Goal: Task Accomplishment & Management: Complete application form

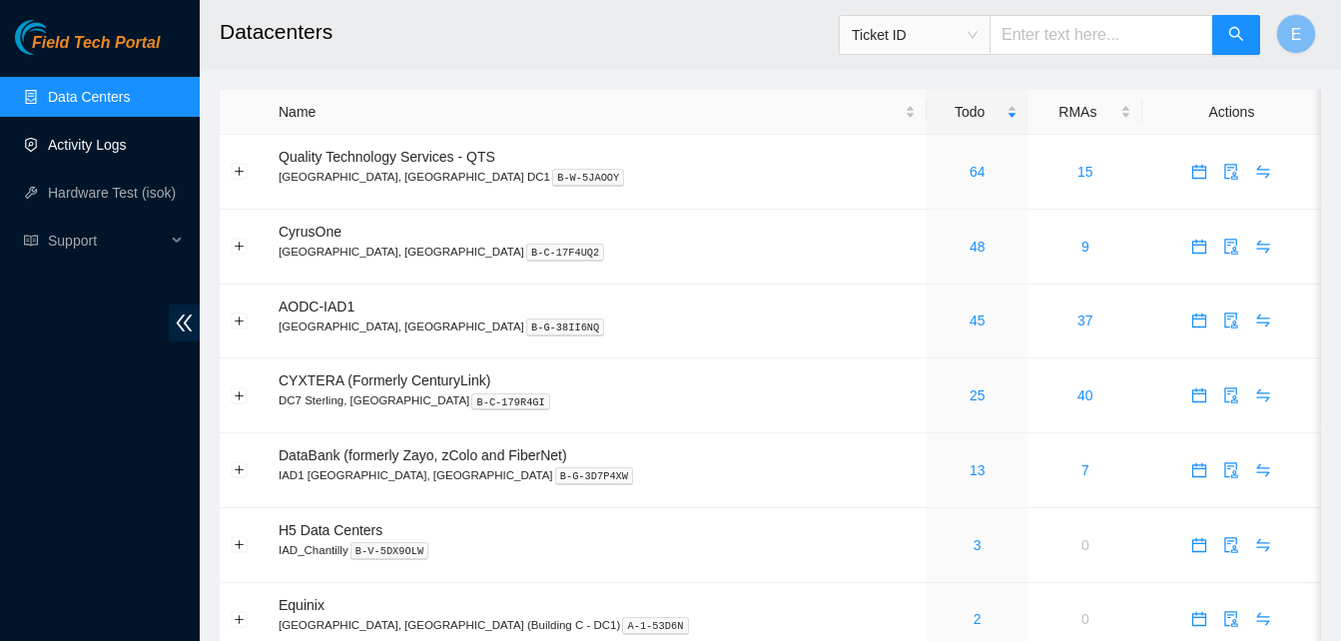
click at [83, 143] on link "Activity Logs" at bounding box center [87, 145] width 79 height 16
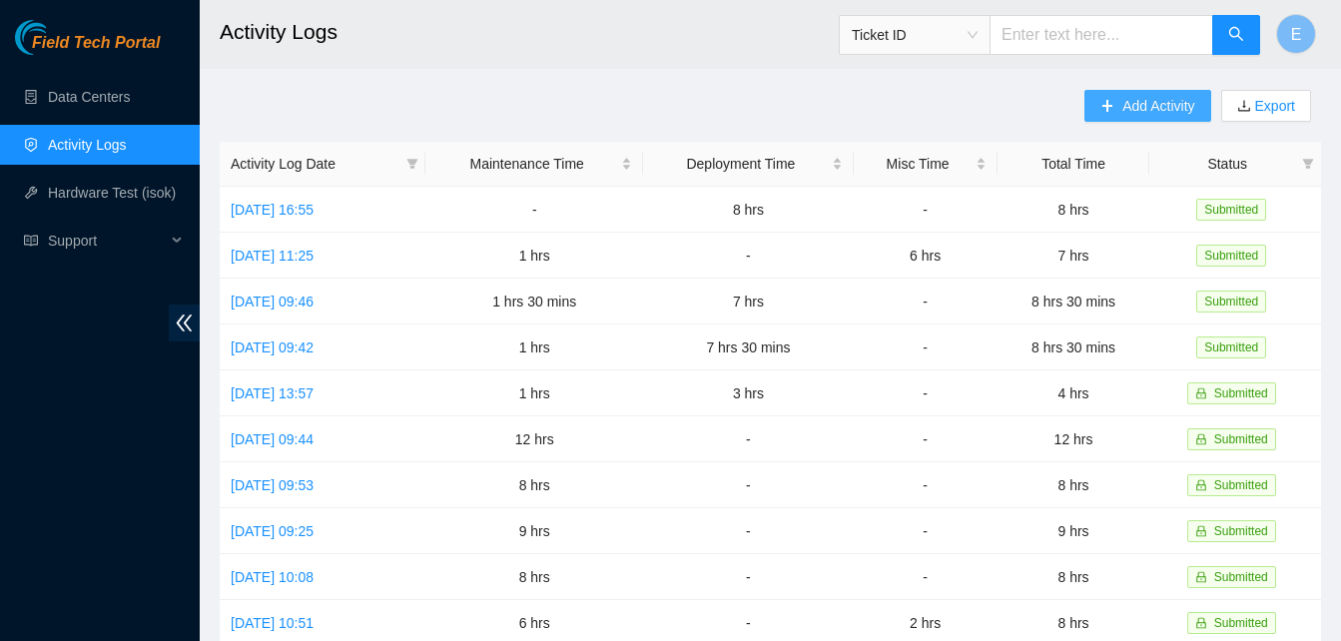
click at [1122, 104] on span "Add Activity" at bounding box center [1158, 106] width 72 height 22
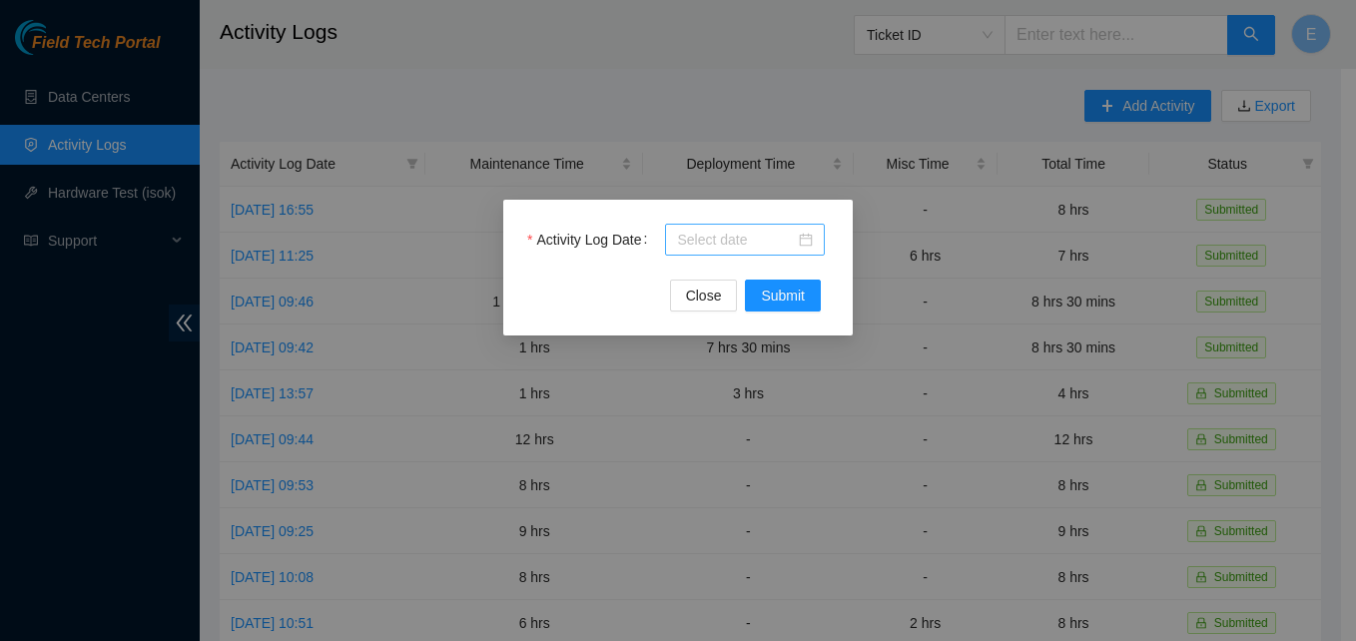
click at [756, 236] on input "Activity Log Date" at bounding box center [736, 240] width 118 height 22
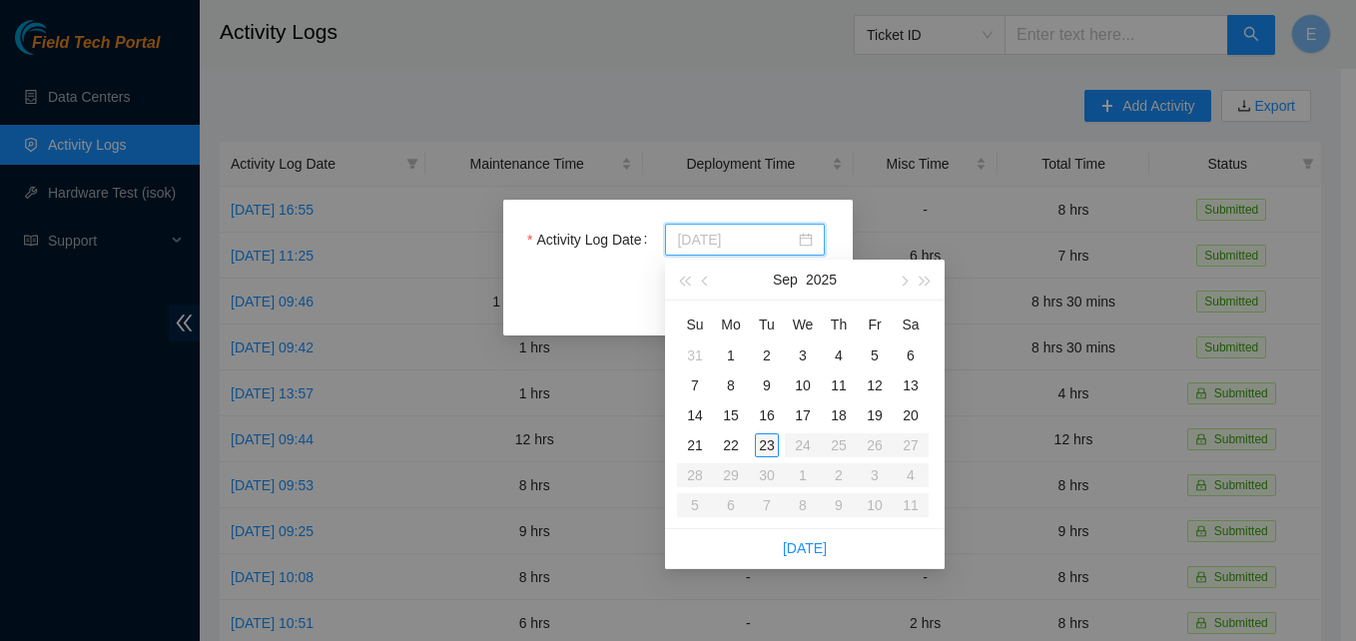
type input "2025-09-23"
click at [767, 447] on div "23" at bounding box center [767, 445] width 24 height 24
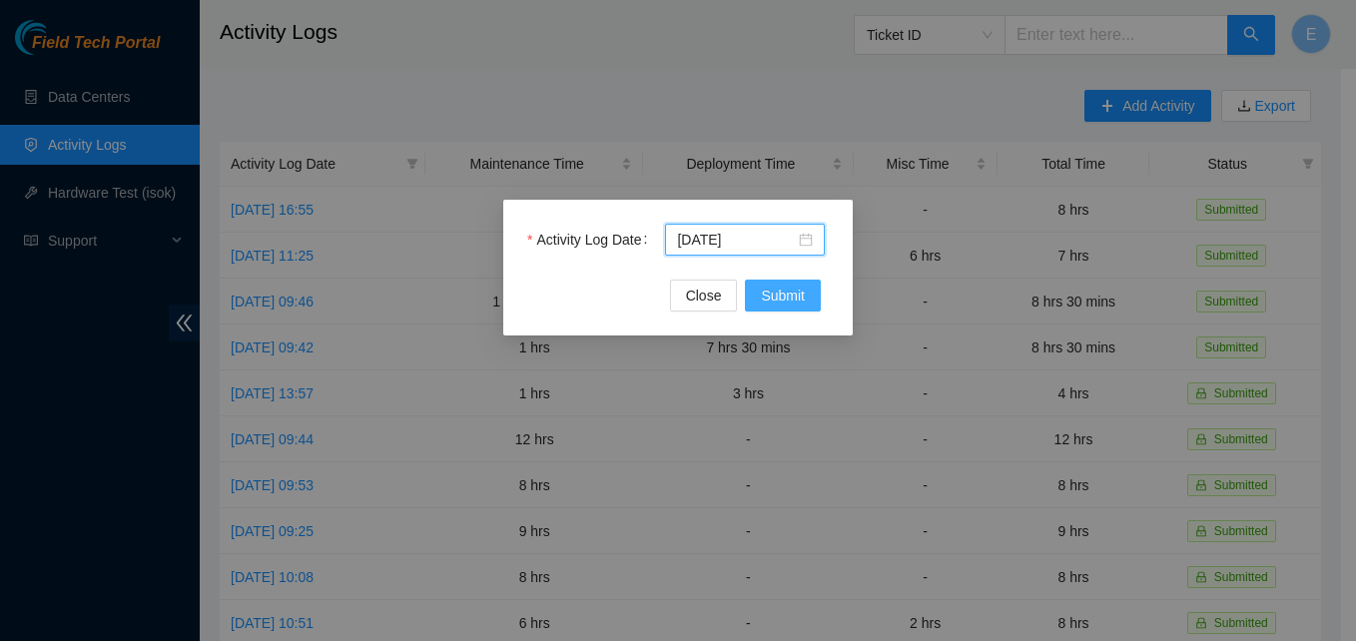
click at [789, 296] on span "Submit" at bounding box center [783, 296] width 44 height 22
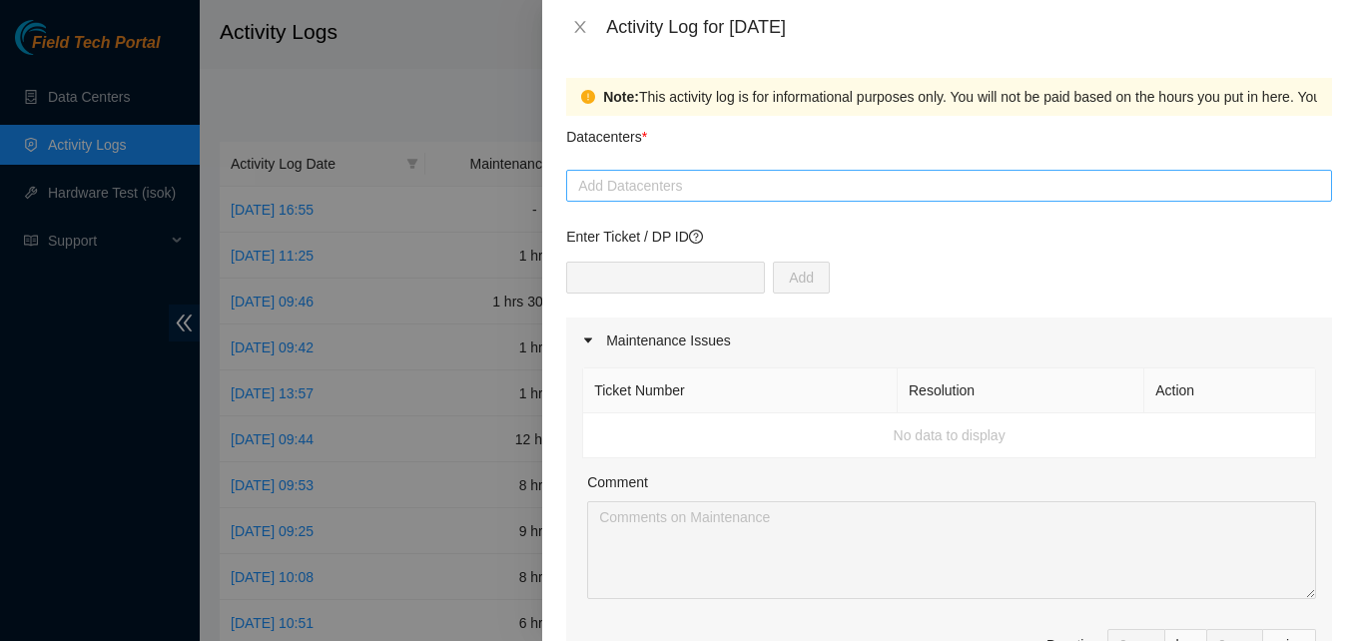
click at [623, 186] on div at bounding box center [949, 186] width 756 height 24
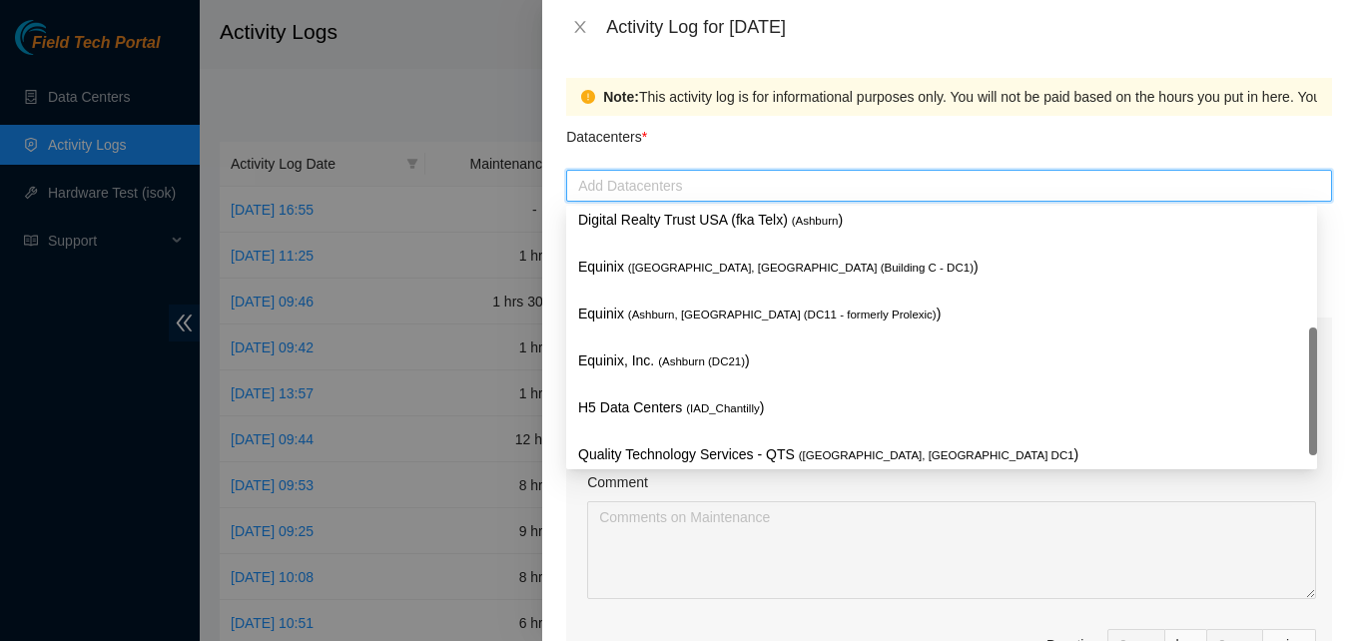
scroll to position [261, 0]
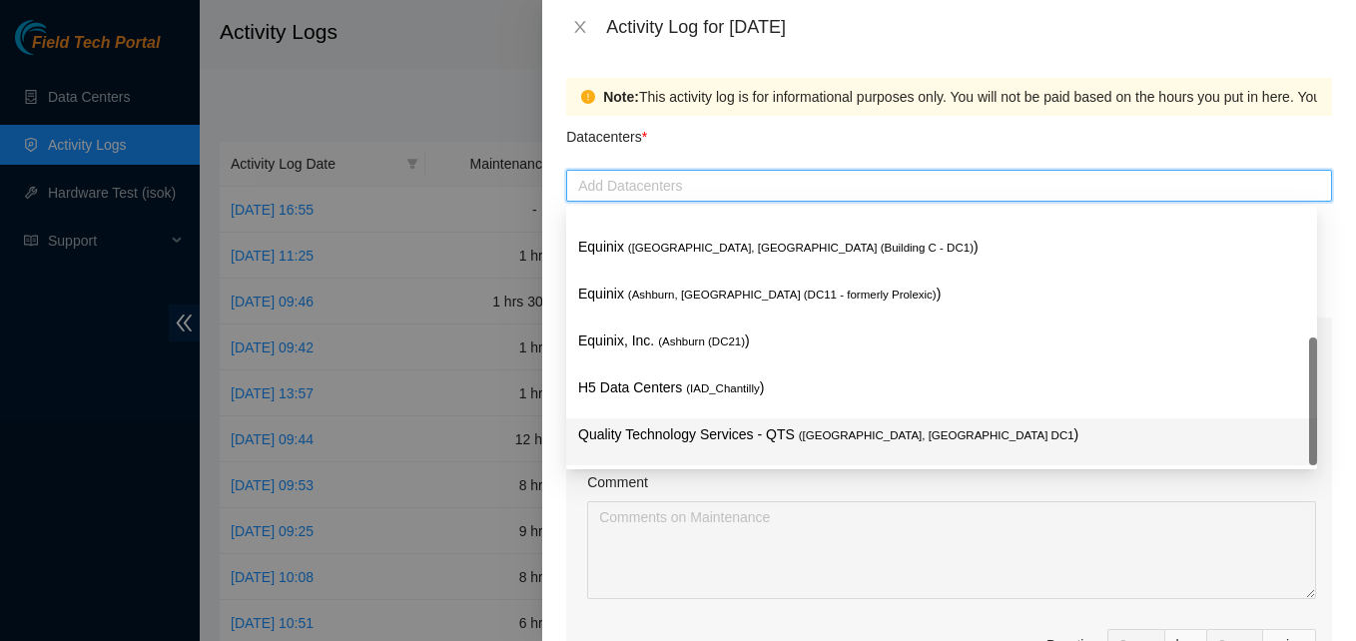
click at [744, 432] on p "Quality Technology Services - QTS ( Ashburn, VA DC1 )" at bounding box center [941, 434] width 727 height 23
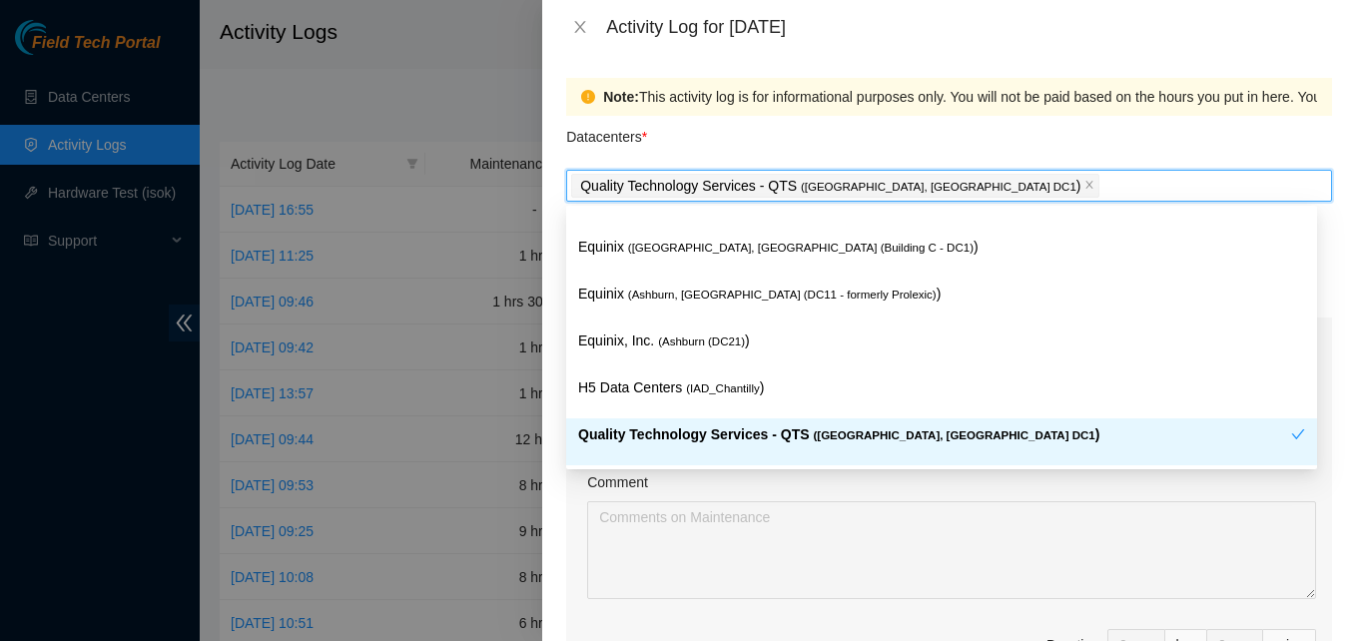
click at [658, 430] on p "Quality Technology Services - QTS ( Ashburn, VA DC1 )" at bounding box center [934, 434] width 713 height 23
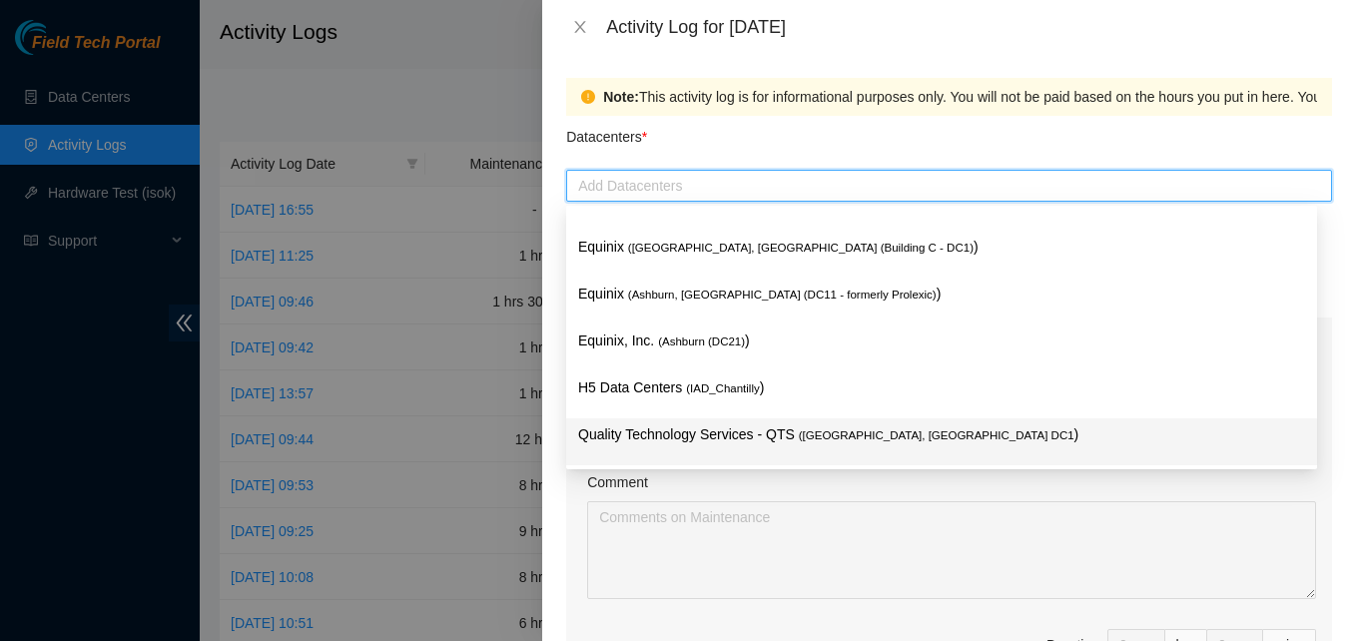
click at [658, 430] on p "Quality Technology Services - QTS ( Ashburn, VA DC1 )" at bounding box center [941, 434] width 727 height 23
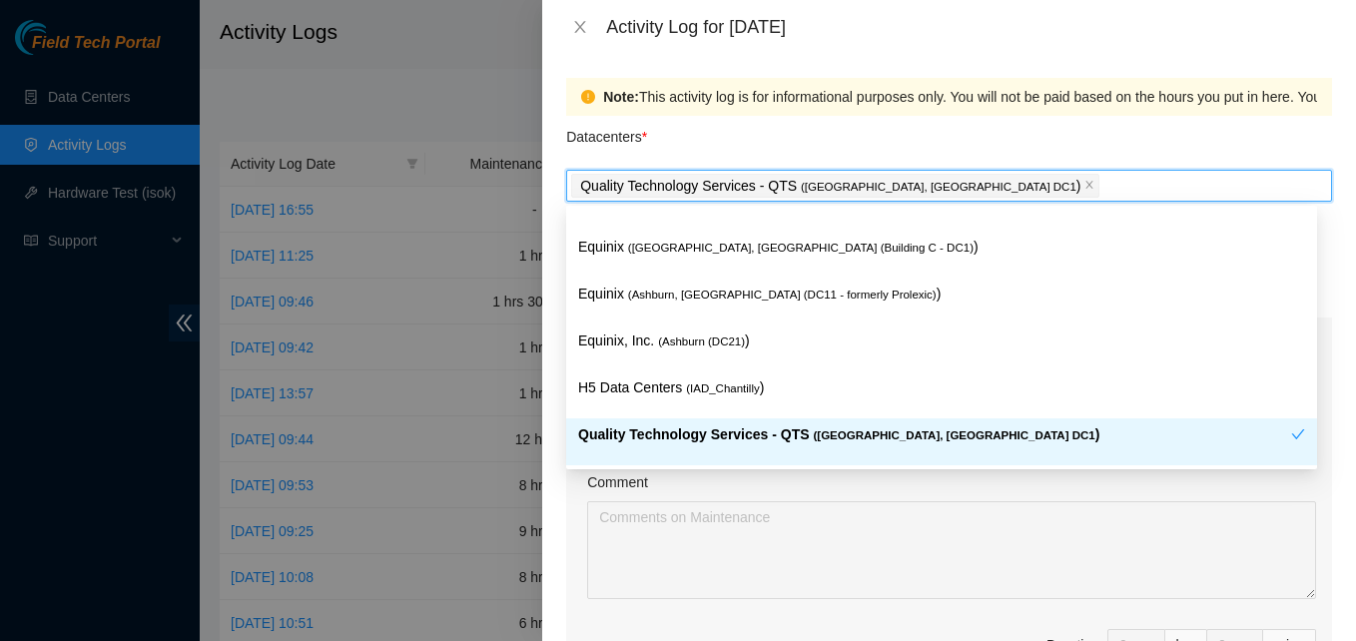
click at [559, 524] on div "Note: This activity log is for informational purposes only. You will not be pai…" at bounding box center [949, 347] width 814 height 587
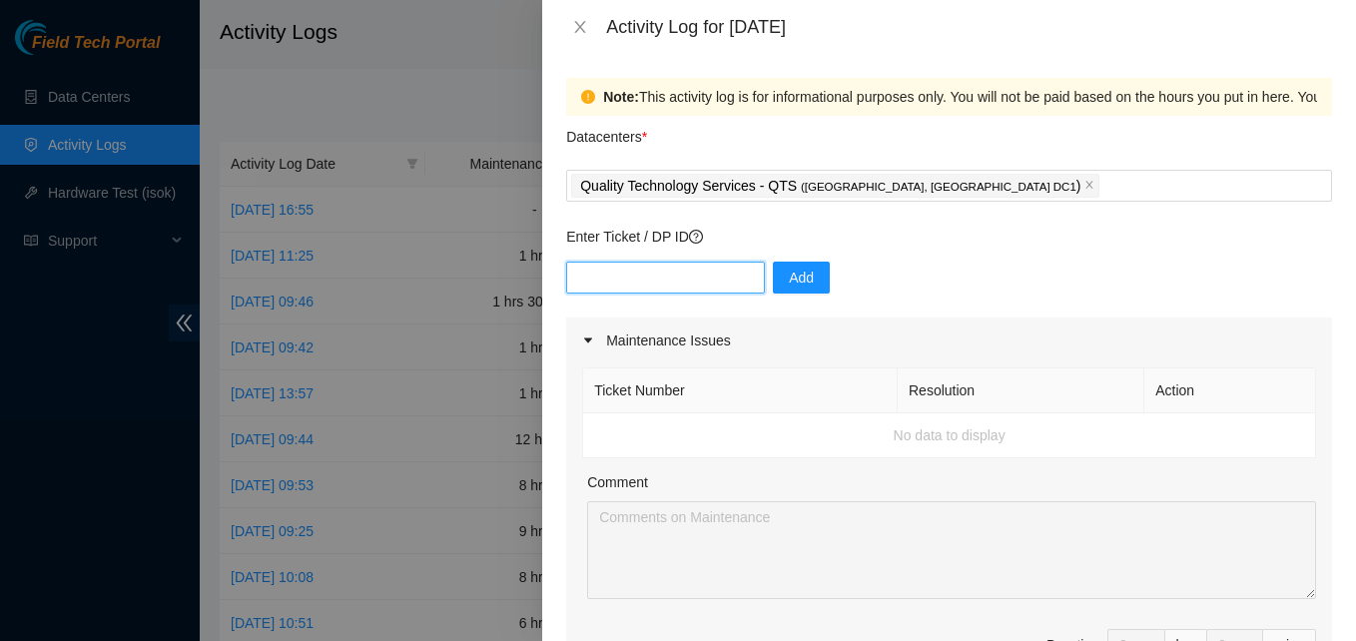
click at [670, 264] on input "text" at bounding box center [665, 278] width 199 height 32
type input "DP83142"
click at [796, 284] on span "Add" at bounding box center [801, 278] width 25 height 22
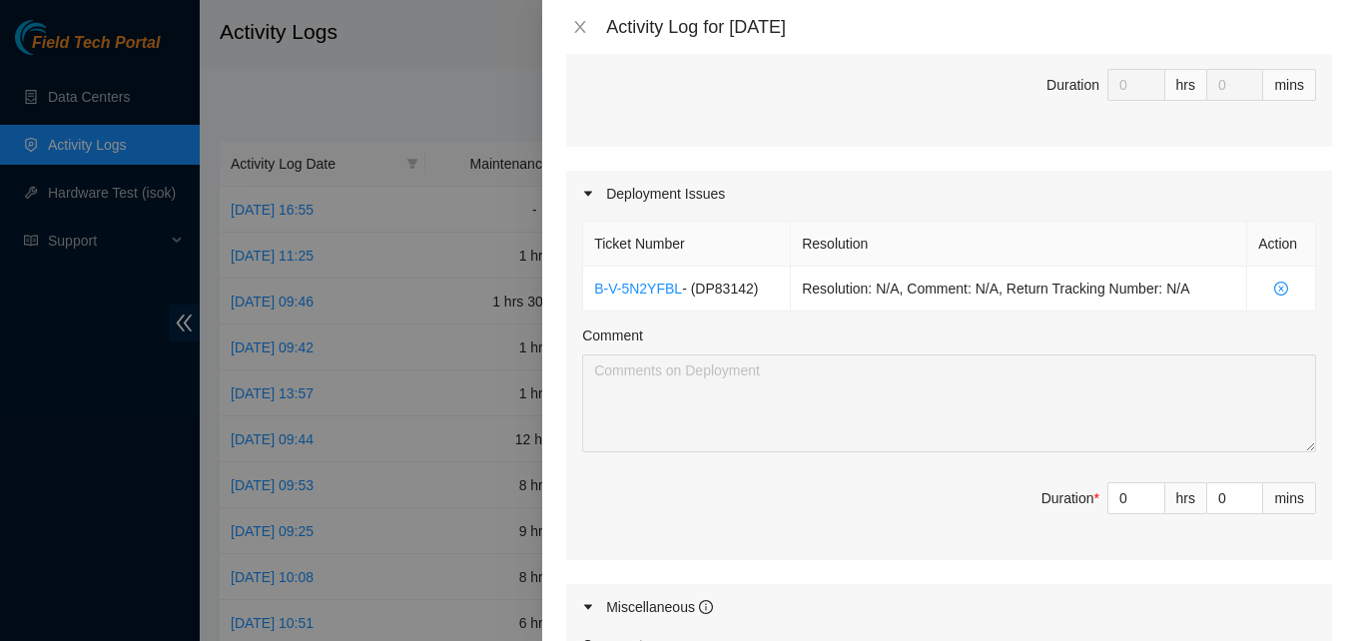
scroll to position [561, 0]
click at [1115, 511] on input "0" at bounding box center [1136, 497] width 56 height 30
type input "8"
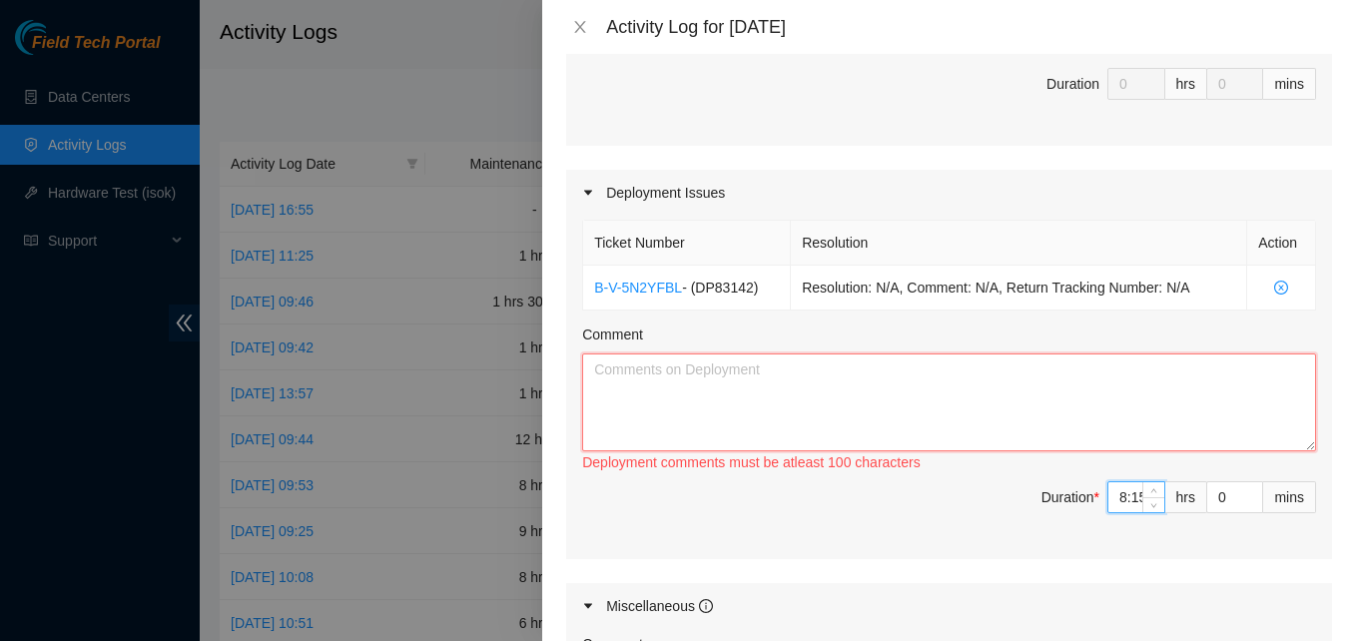
click at [971, 427] on textarea "Comment" at bounding box center [949, 403] width 734 height 98
type input "23"
paste textarea "EOD report finished putting in all 22 servers cabled all servers printing out l…"
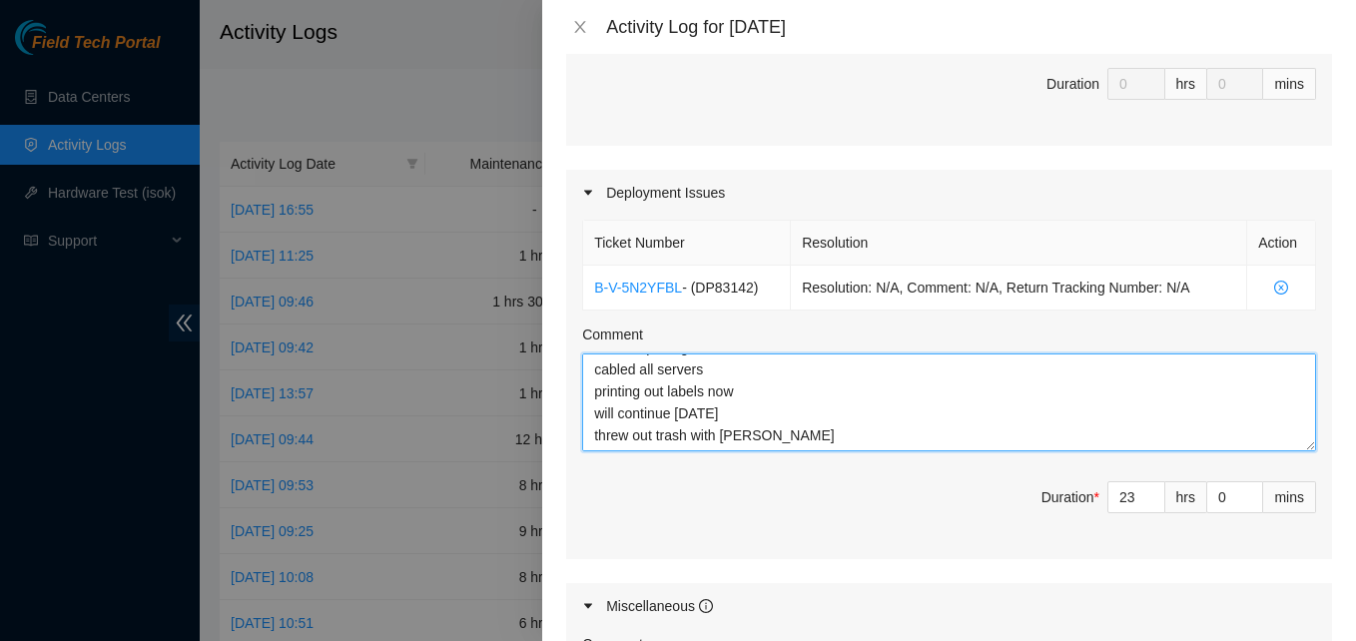
scroll to position [88, 0]
type textarea "EOD report finished putting in all 22 servers cabled all servers printing out l…"
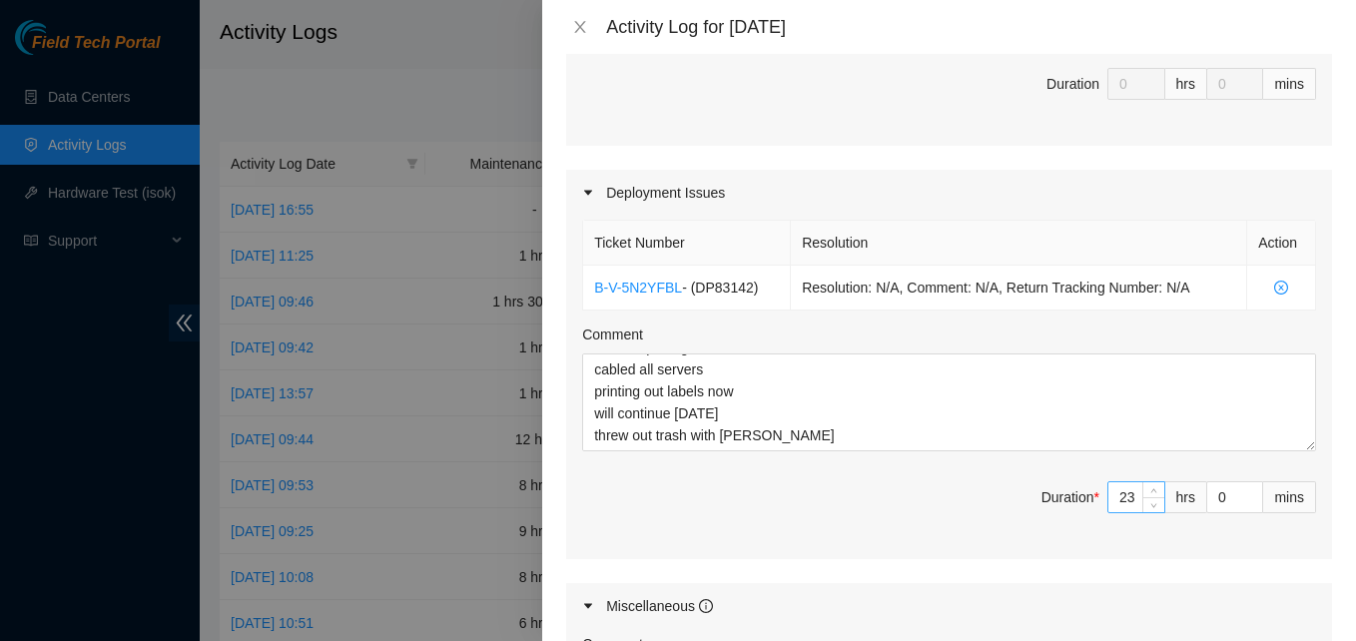
click at [1119, 499] on input "23" at bounding box center [1136, 497] width 56 height 30
type input "2"
type input "0"
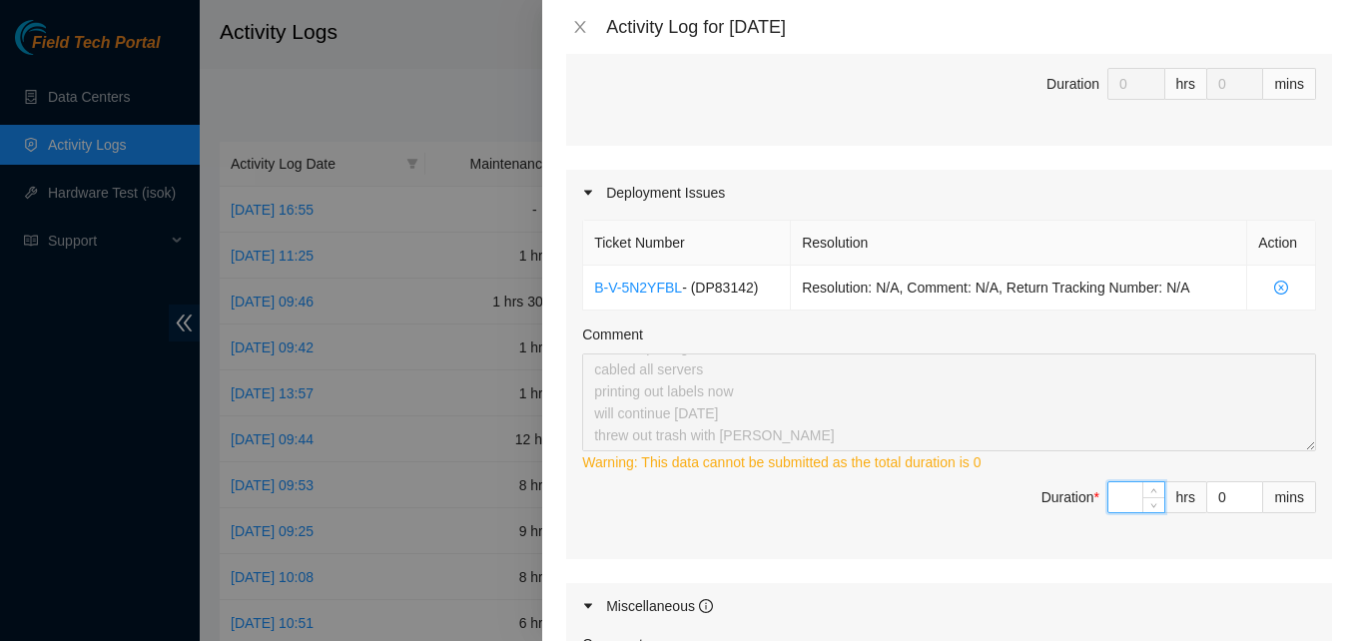
type input "8"
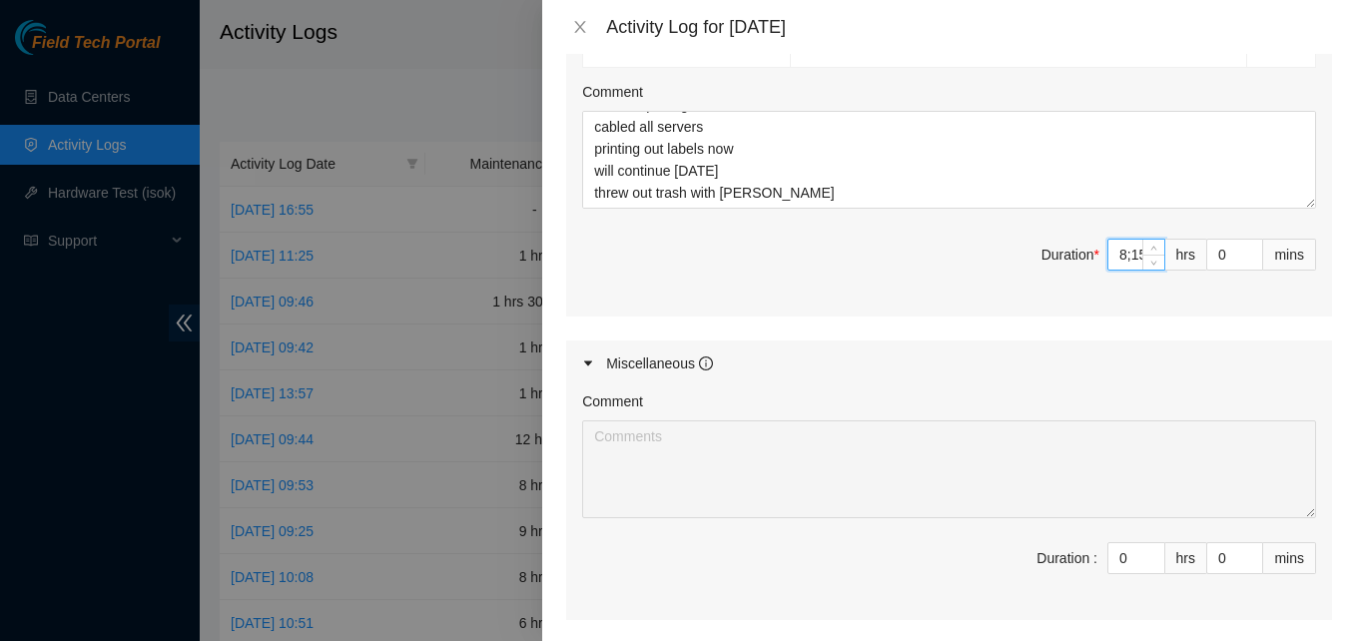
scroll to position [807, 0]
click at [1112, 260] on input "8;15" at bounding box center [1136, 252] width 56 height 30
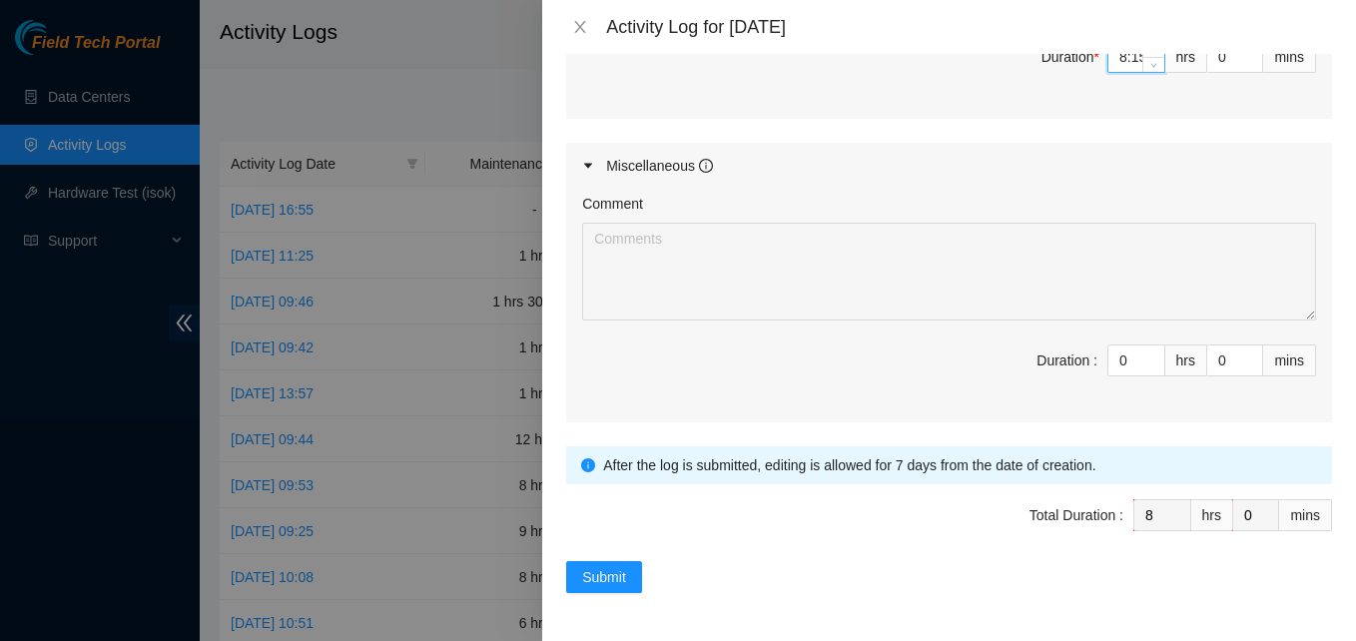
type input "23"
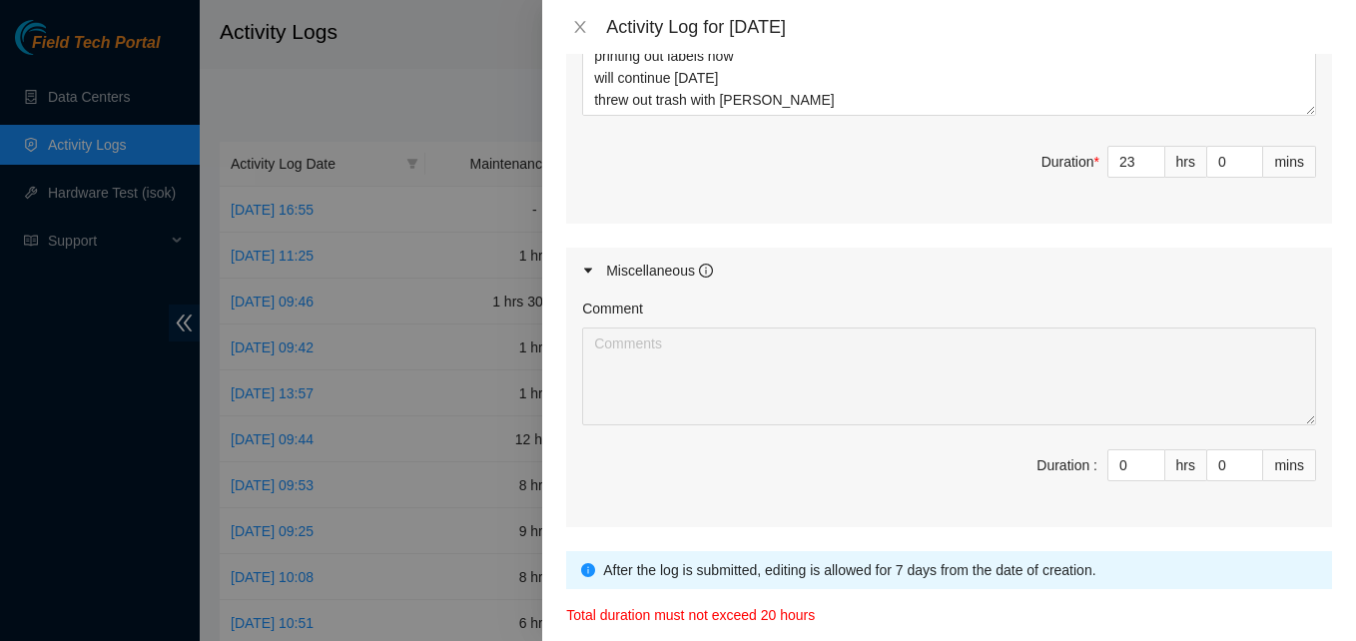
scroll to position [896, 0]
click at [1125, 161] on input "23" at bounding box center [1136, 163] width 56 height 30
type input "2"
type input "0"
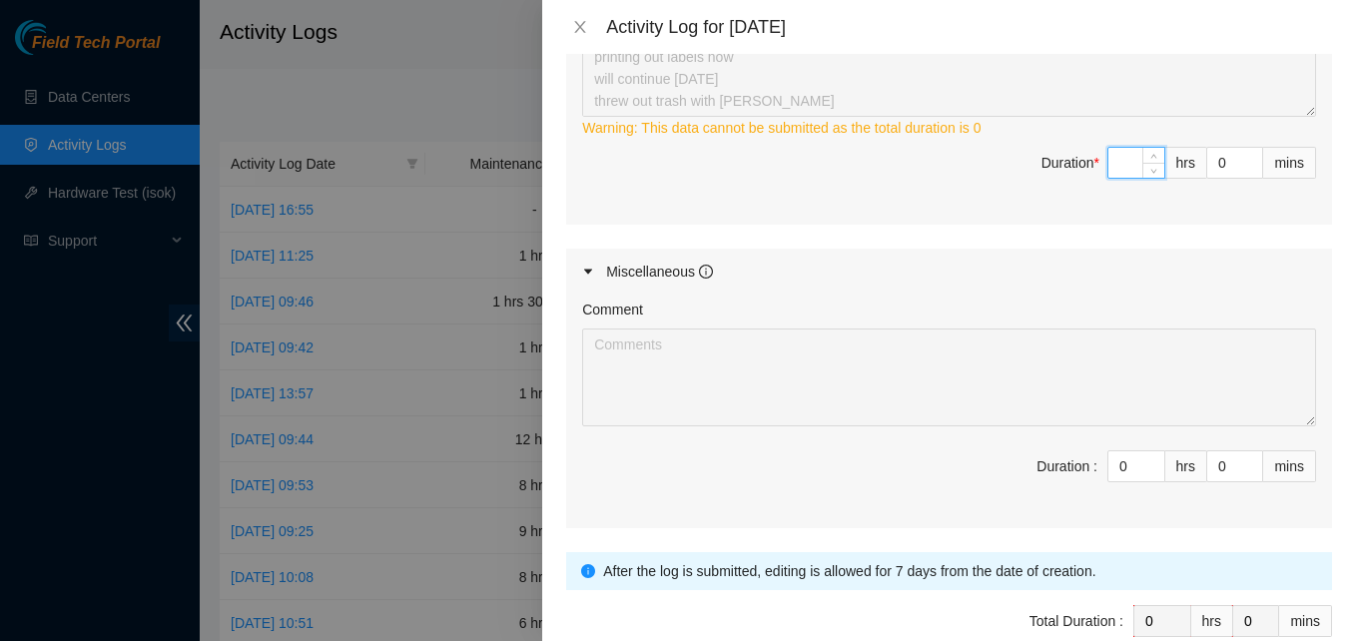
type input "8"
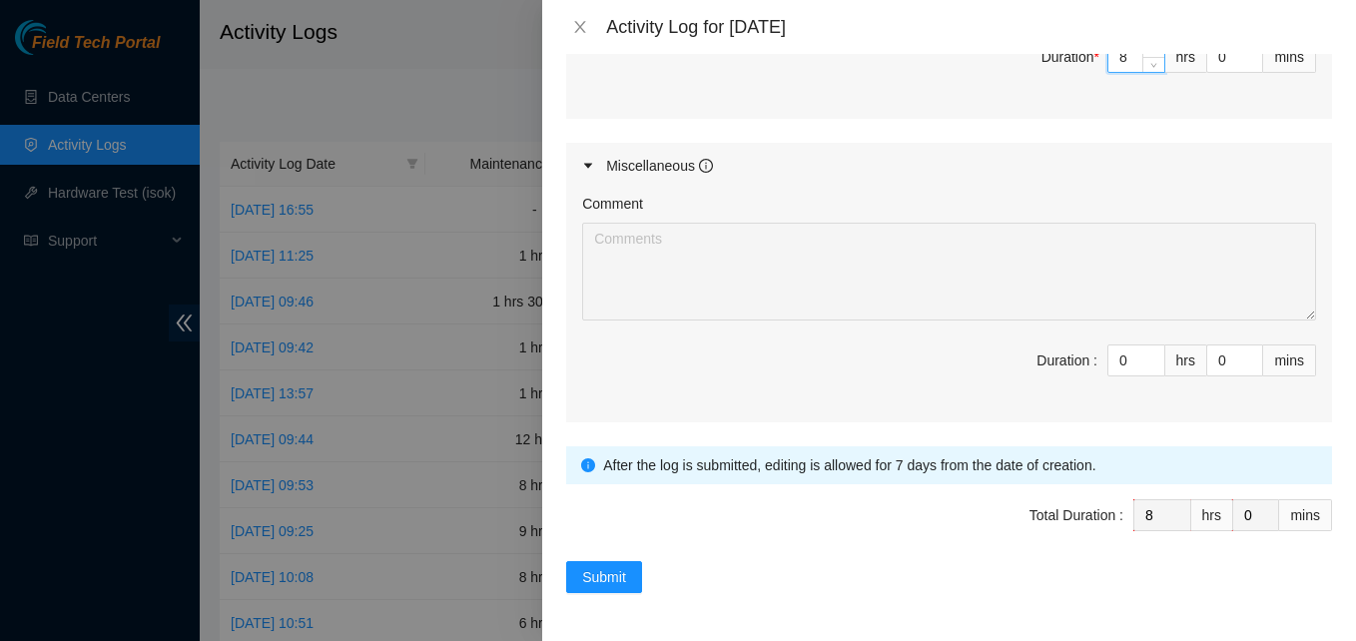
scroll to position [892, 0]
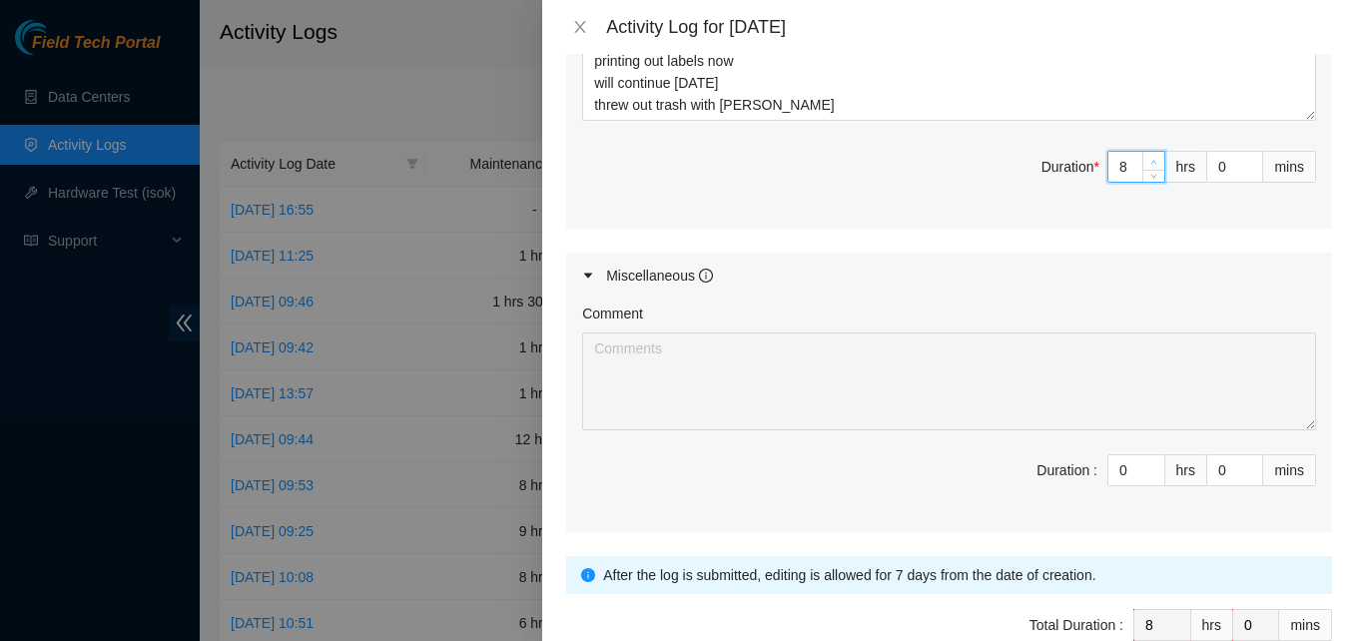
type input "9"
click at [1150, 159] on icon "up" at bounding box center [1153, 162] width 7 height 7
type input "8"
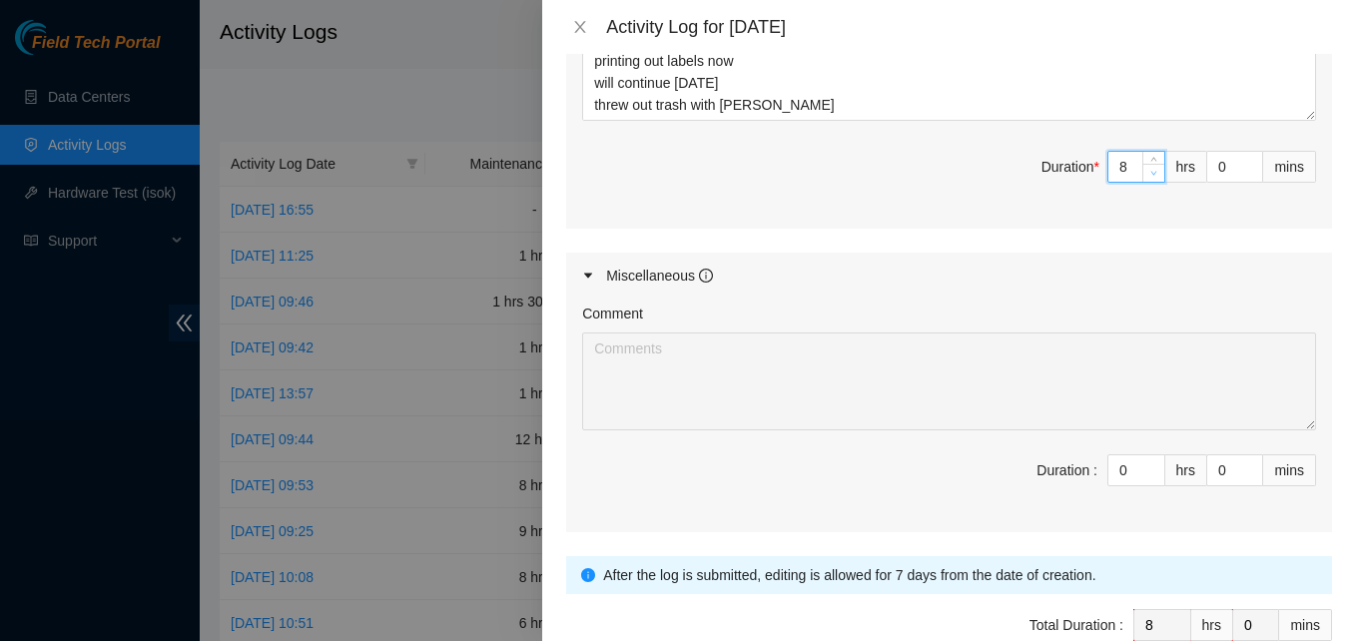
click at [1148, 178] on span "down" at bounding box center [1154, 174] width 12 height 12
type input "8"
type input "1"
click at [1240, 154] on span "Increase Value" at bounding box center [1251, 161] width 22 height 18
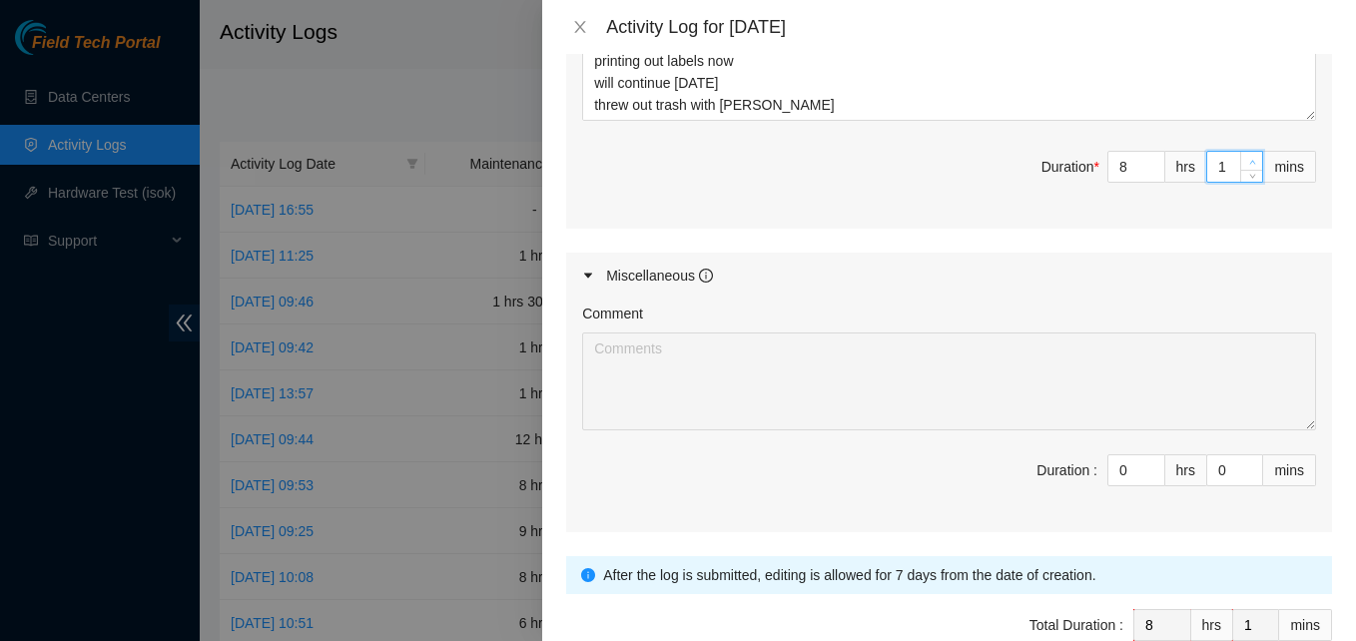
type input "15"
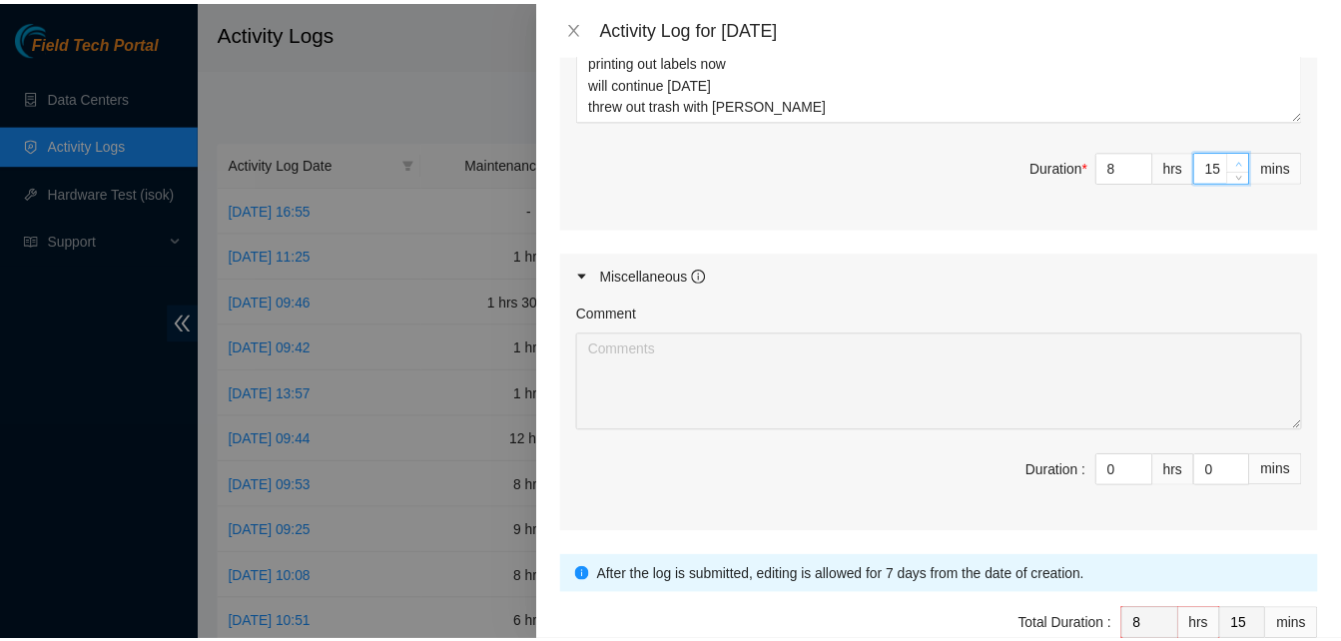
scroll to position [1002, 0]
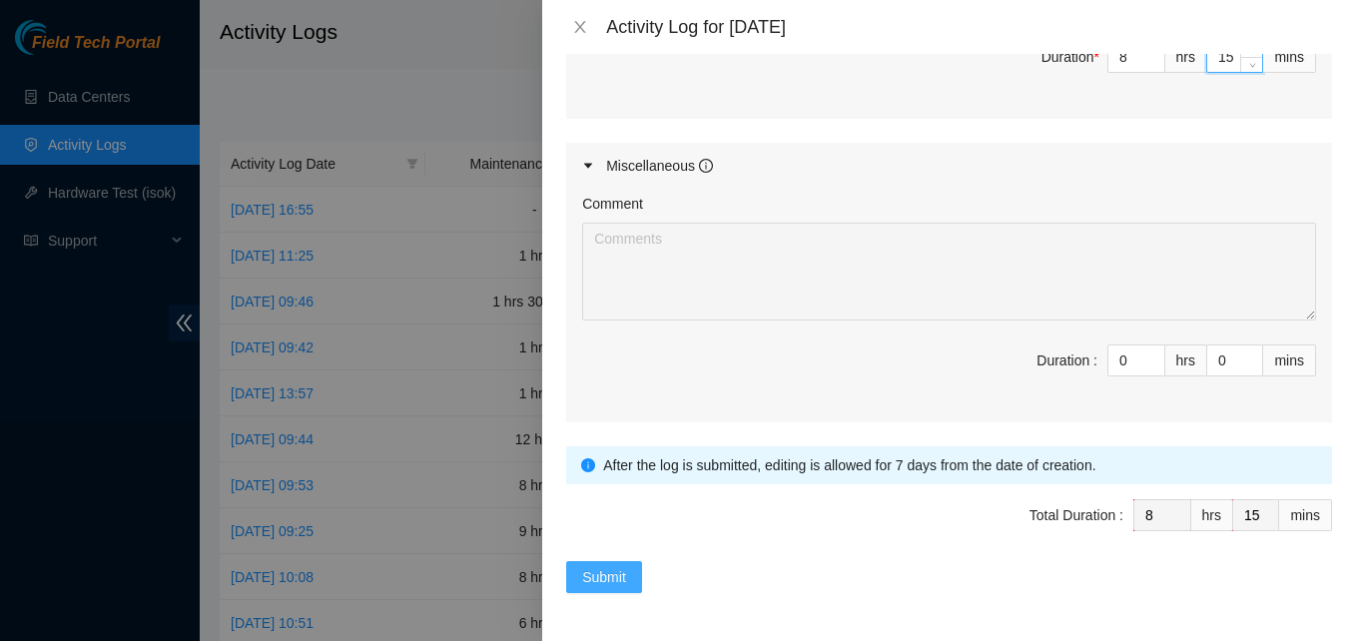
type input "15"
click at [612, 567] on span "Submit" at bounding box center [604, 577] width 44 height 22
